Goal: Task Accomplishment & Management: Use online tool/utility

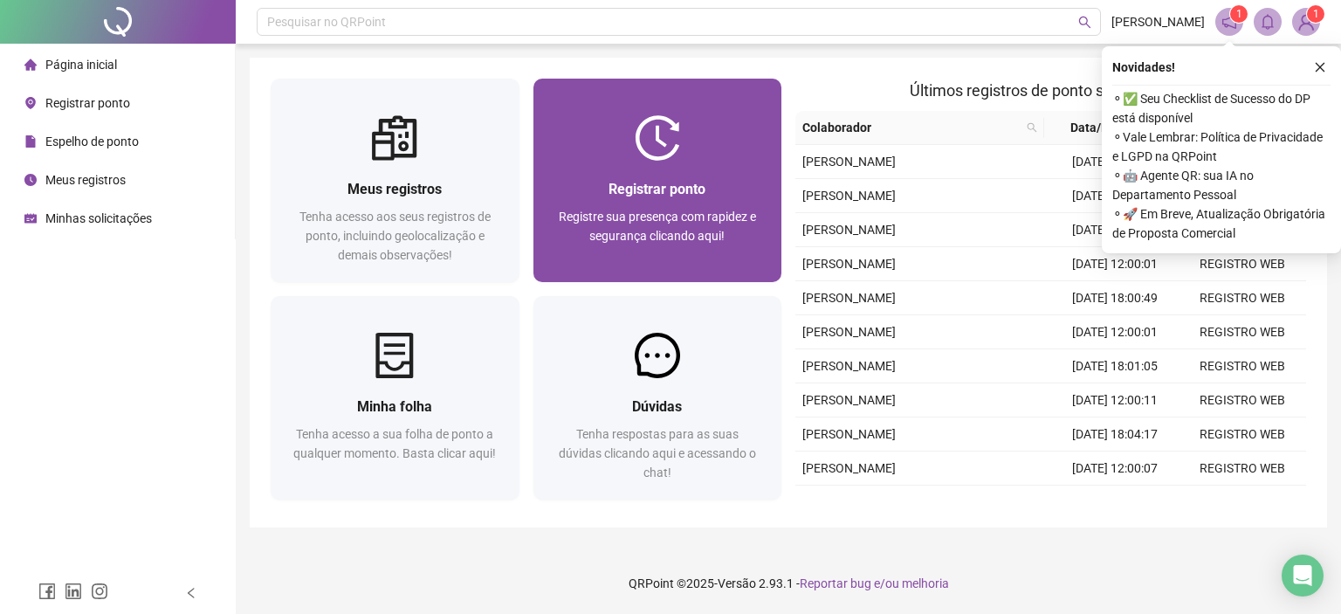
click at [671, 171] on div "Registrar ponto Registre sua presença com rapidez e segurança clicando aqui!" at bounding box center [657, 221] width 249 height 121
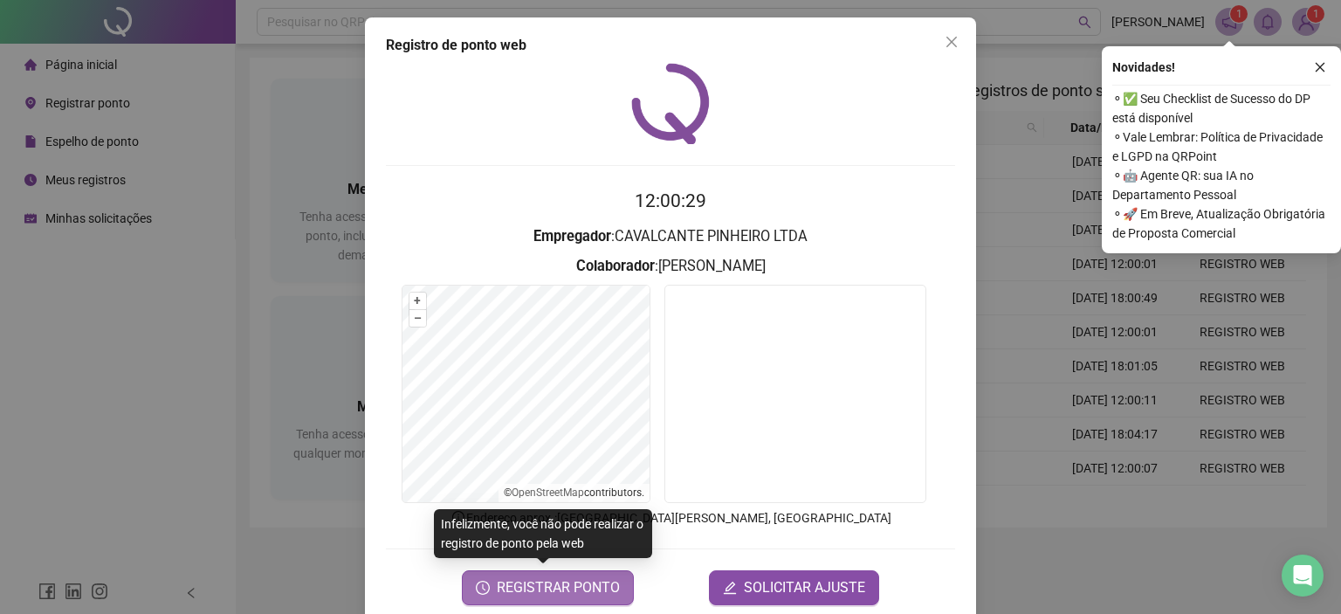
click at [552, 593] on span "REGISTRAR PONTO" at bounding box center [558, 587] width 123 height 21
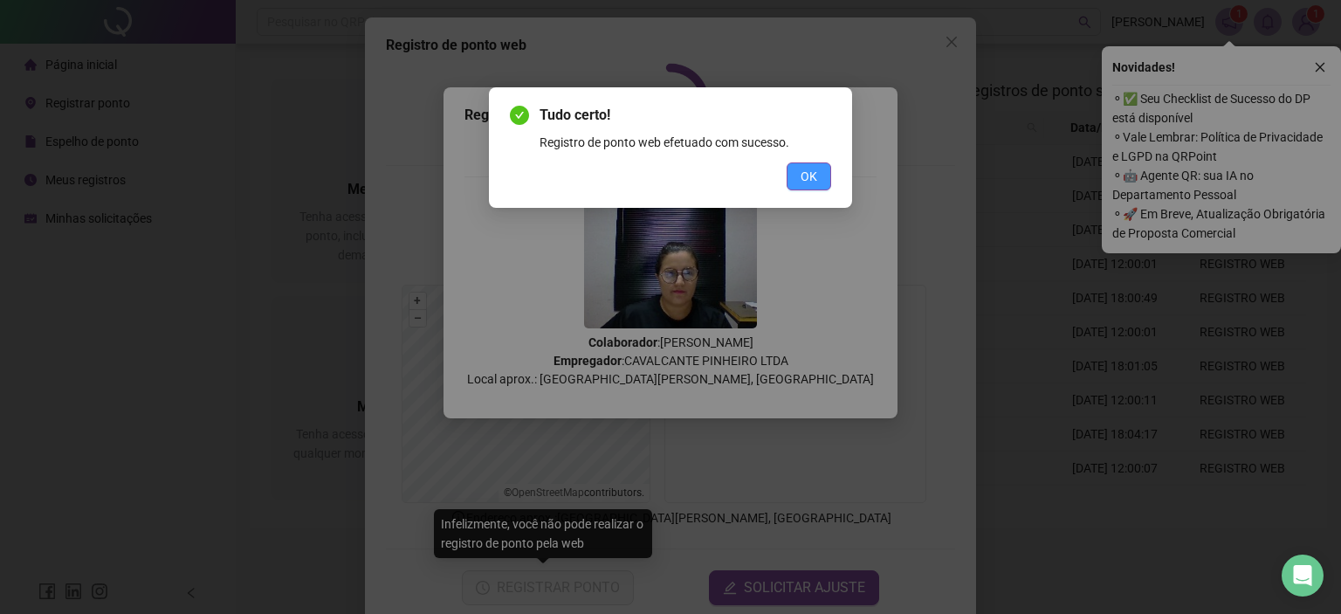
click at [811, 182] on span "OK" at bounding box center [809, 176] width 17 height 19
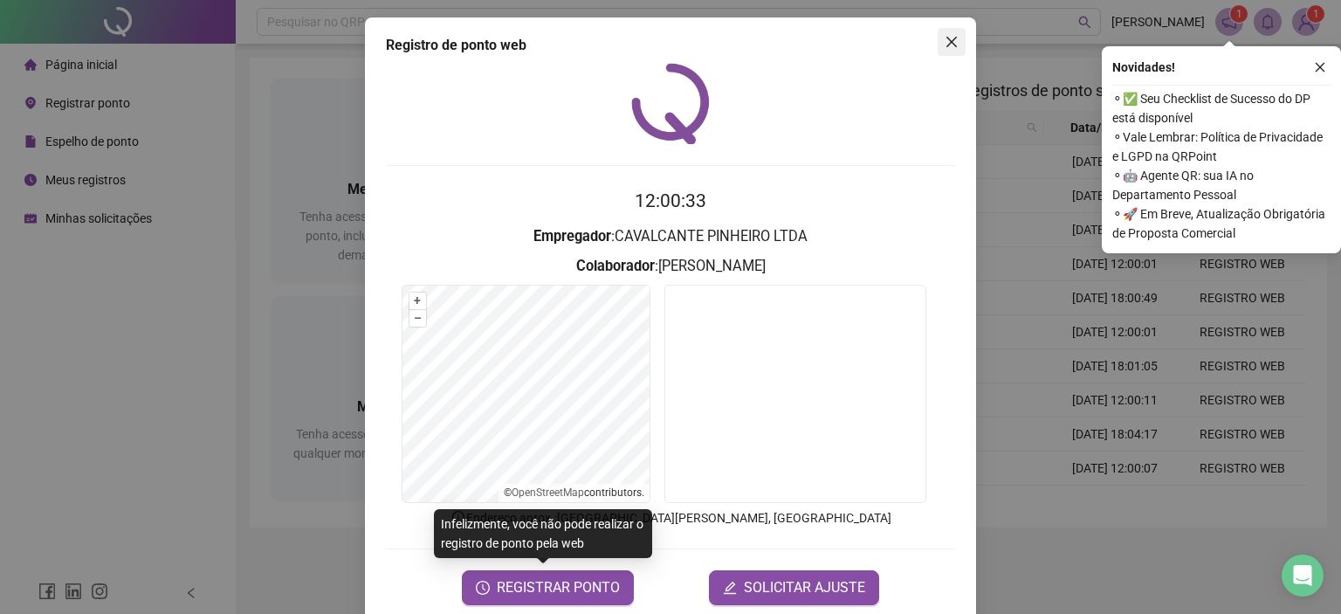
click at [946, 45] on icon "close" at bounding box center [952, 42] width 14 height 14
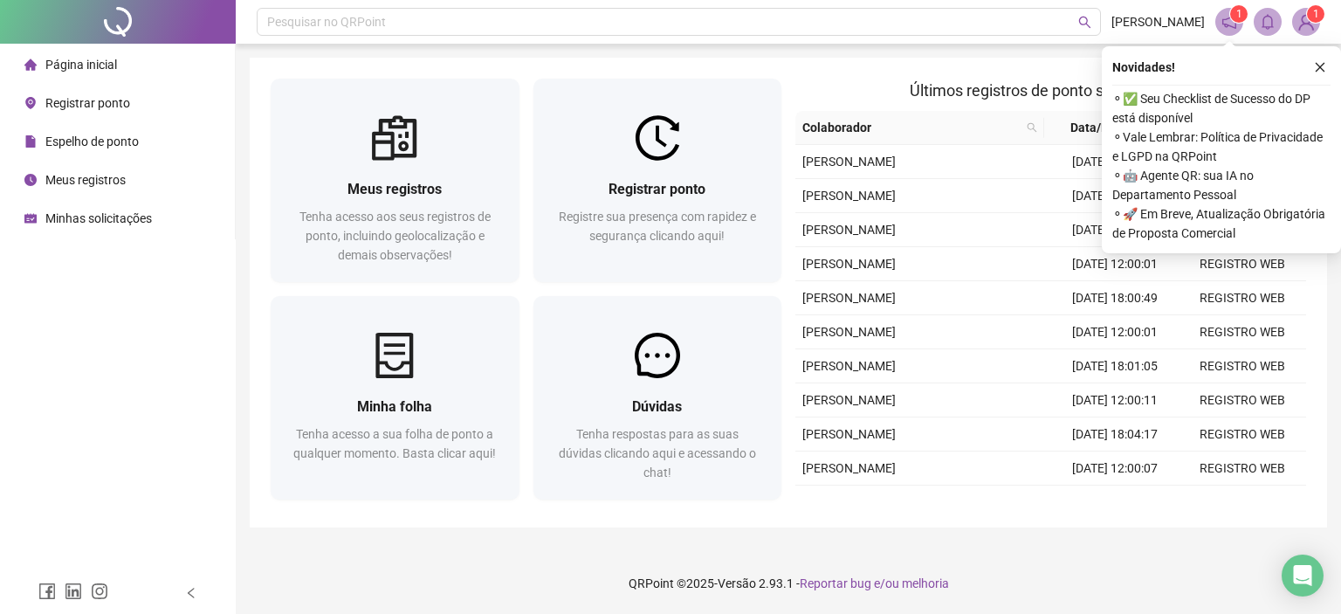
click at [119, 141] on span "Espelho de ponto" at bounding box center [91, 141] width 93 height 14
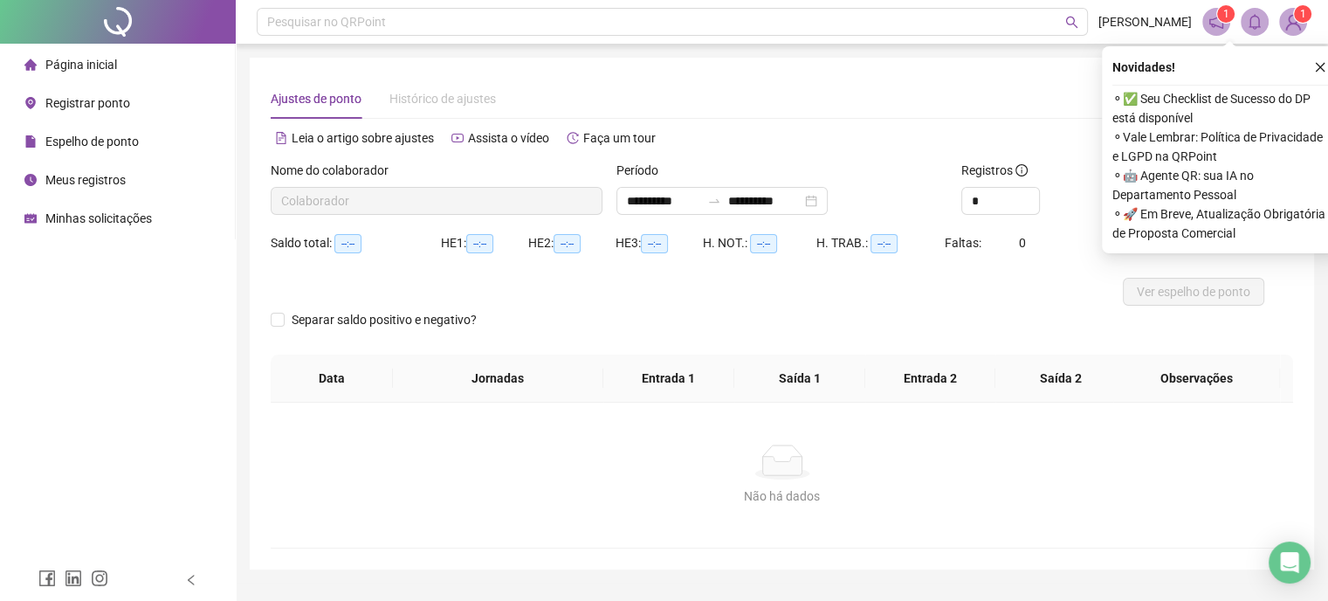
click at [94, 58] on span "Página inicial" at bounding box center [81, 65] width 72 height 14
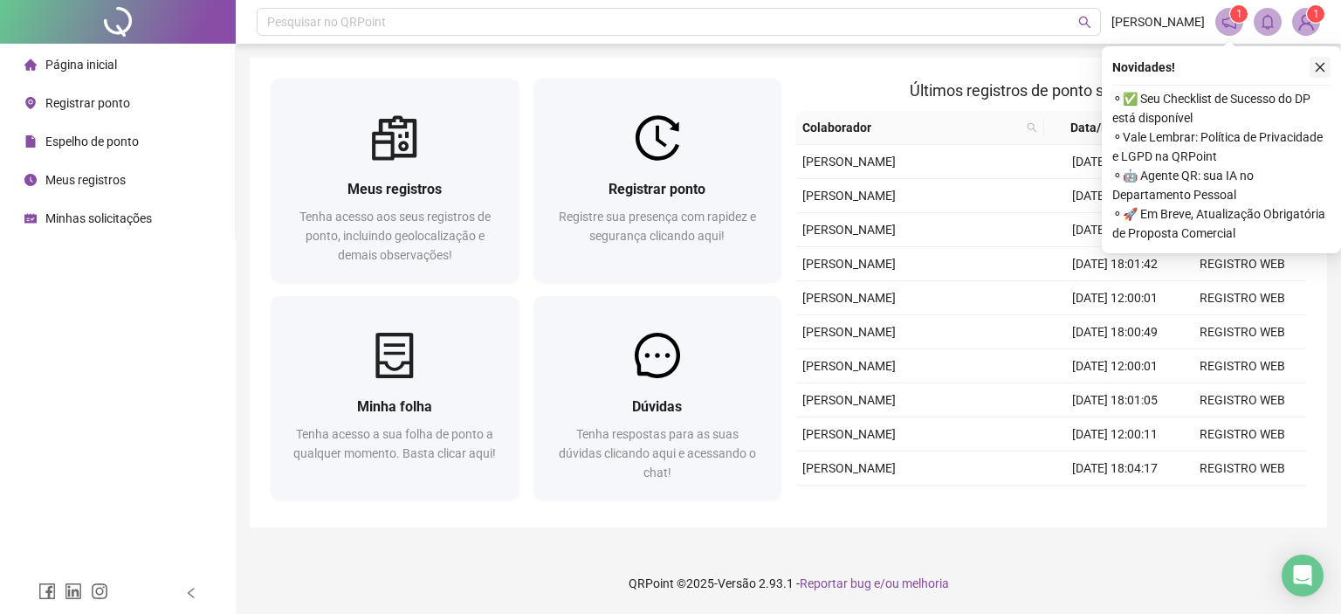
click at [1316, 65] on icon "close" at bounding box center [1320, 67] width 12 height 12
click at [1319, 62] on icon "close" at bounding box center [1320, 67] width 12 height 12
